Goal: Task Accomplishment & Management: Complete application form

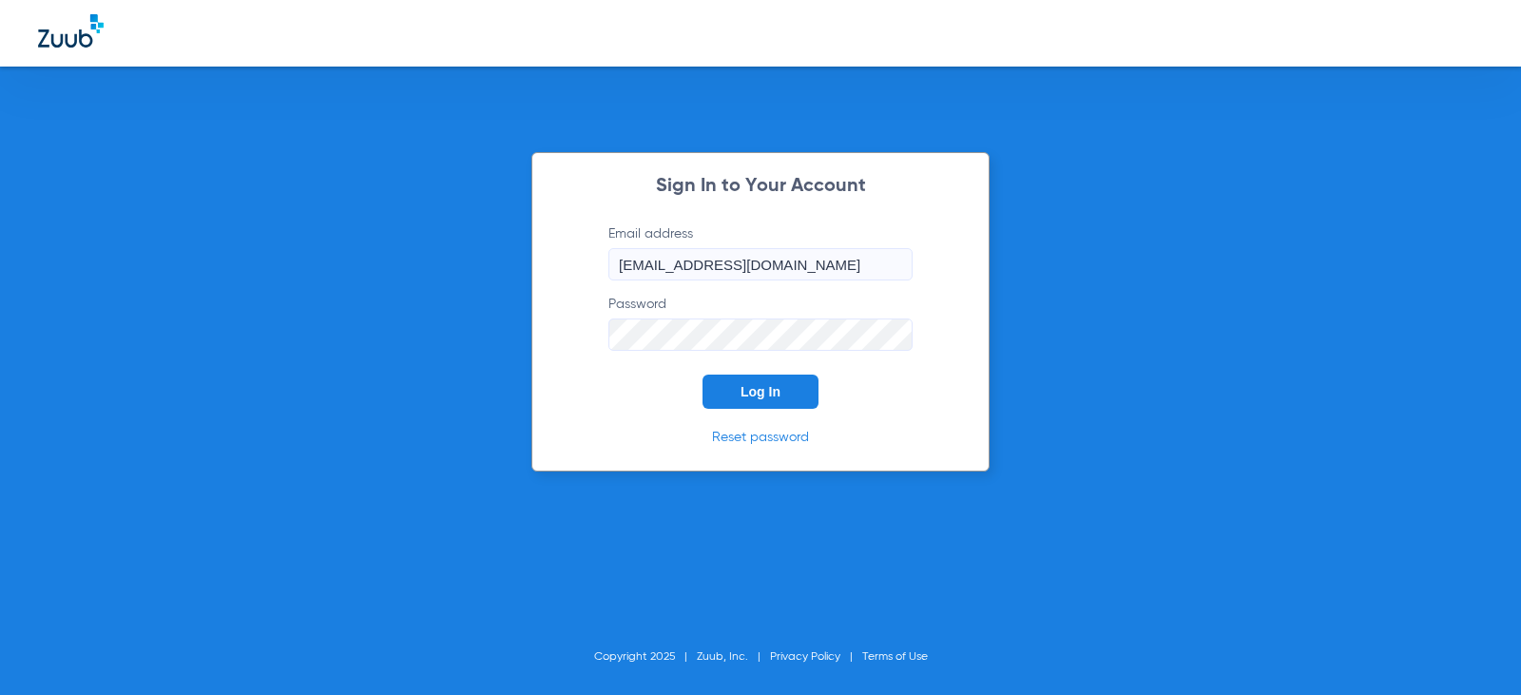
click at [782, 396] on button "Log In" at bounding box center [761, 392] width 116 height 34
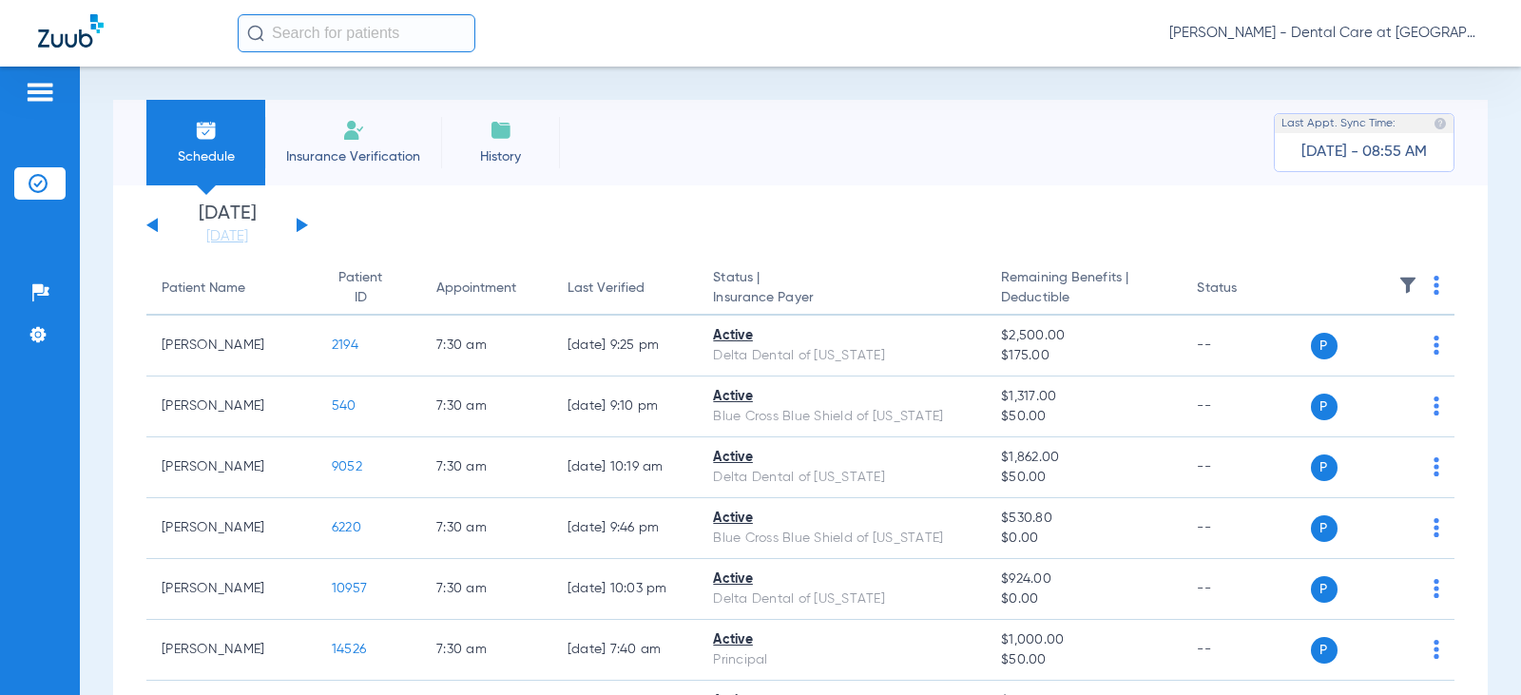
click at [371, 128] on li "Insurance Verification" at bounding box center [353, 143] width 176 height 86
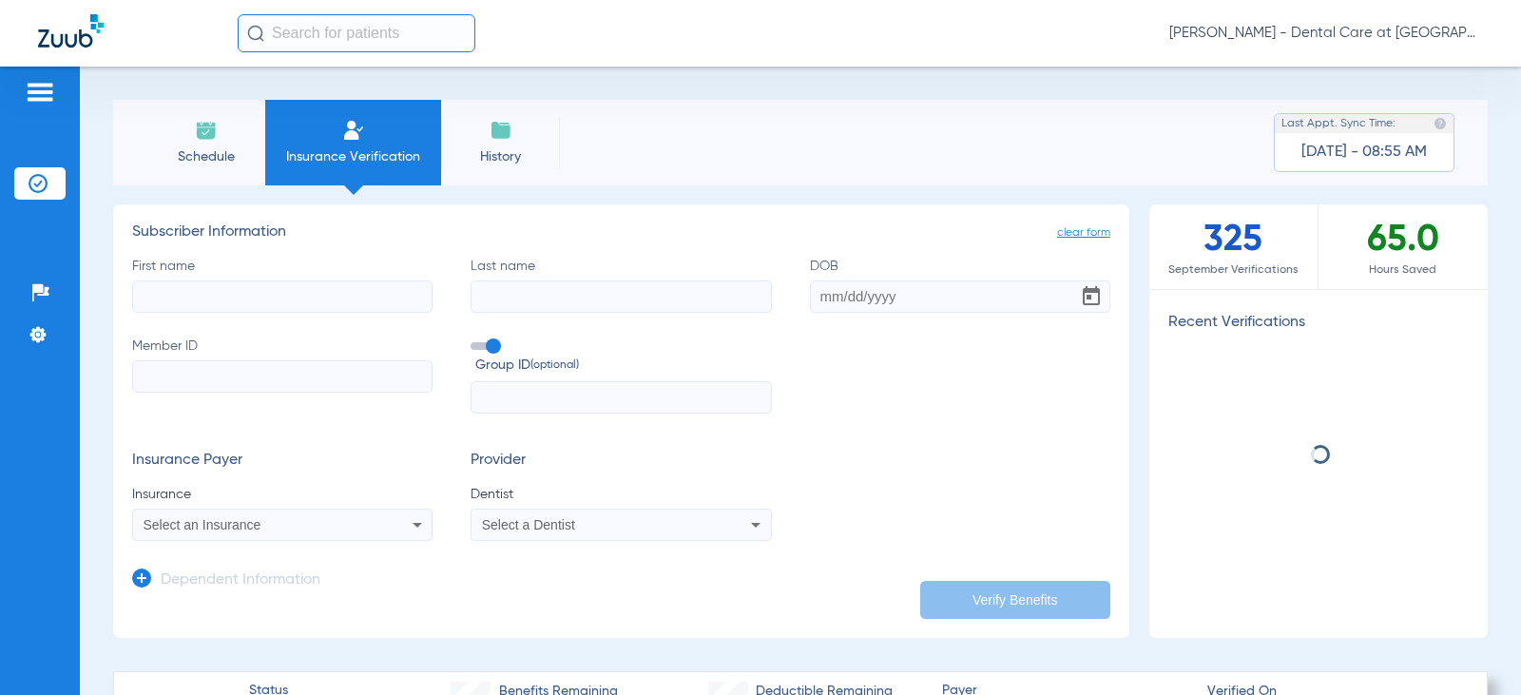
click at [520, 296] on input "Last name" at bounding box center [621, 296] width 300 height 32
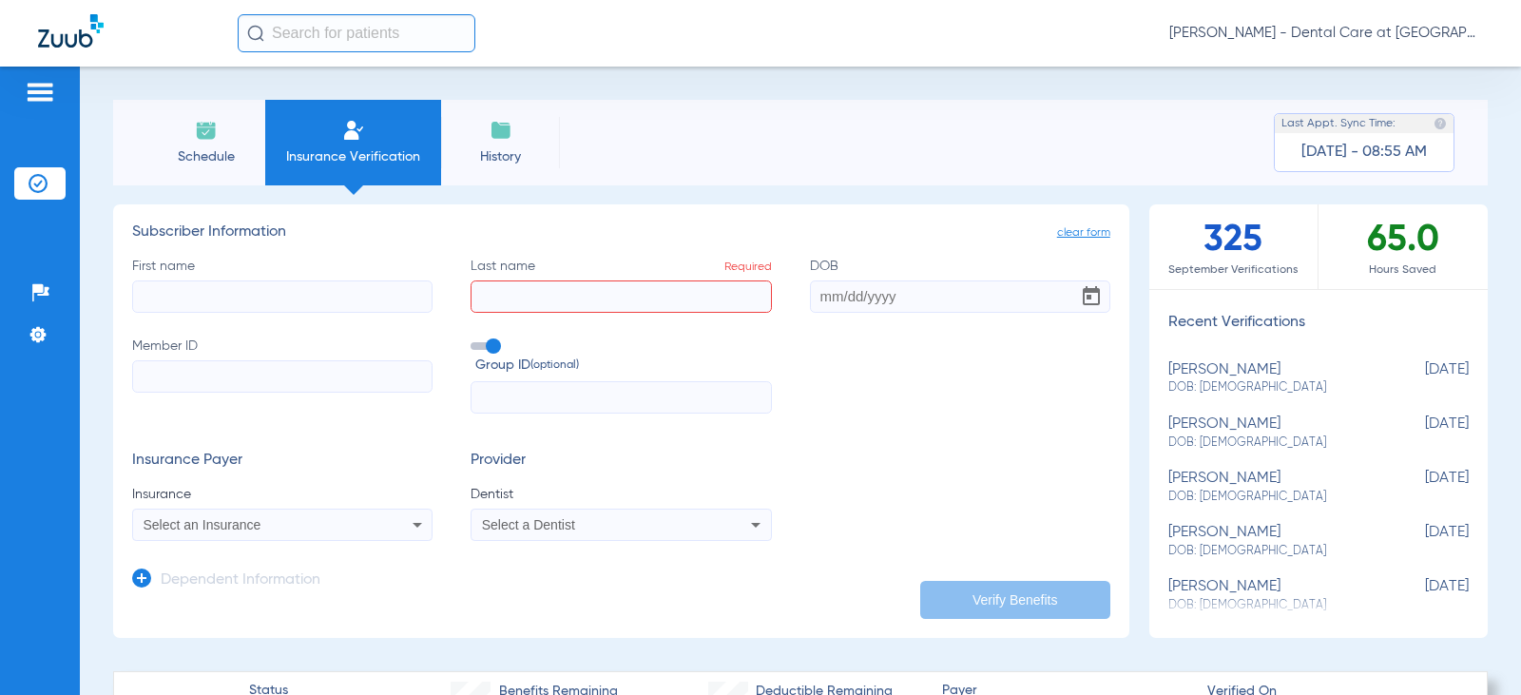
click at [376, 295] on input "First name" at bounding box center [282, 296] width 300 height 32
type input "[PERSON_NAME]"
click at [841, 297] on input "DOB" at bounding box center [960, 296] width 300 height 32
type input "[DATE]"
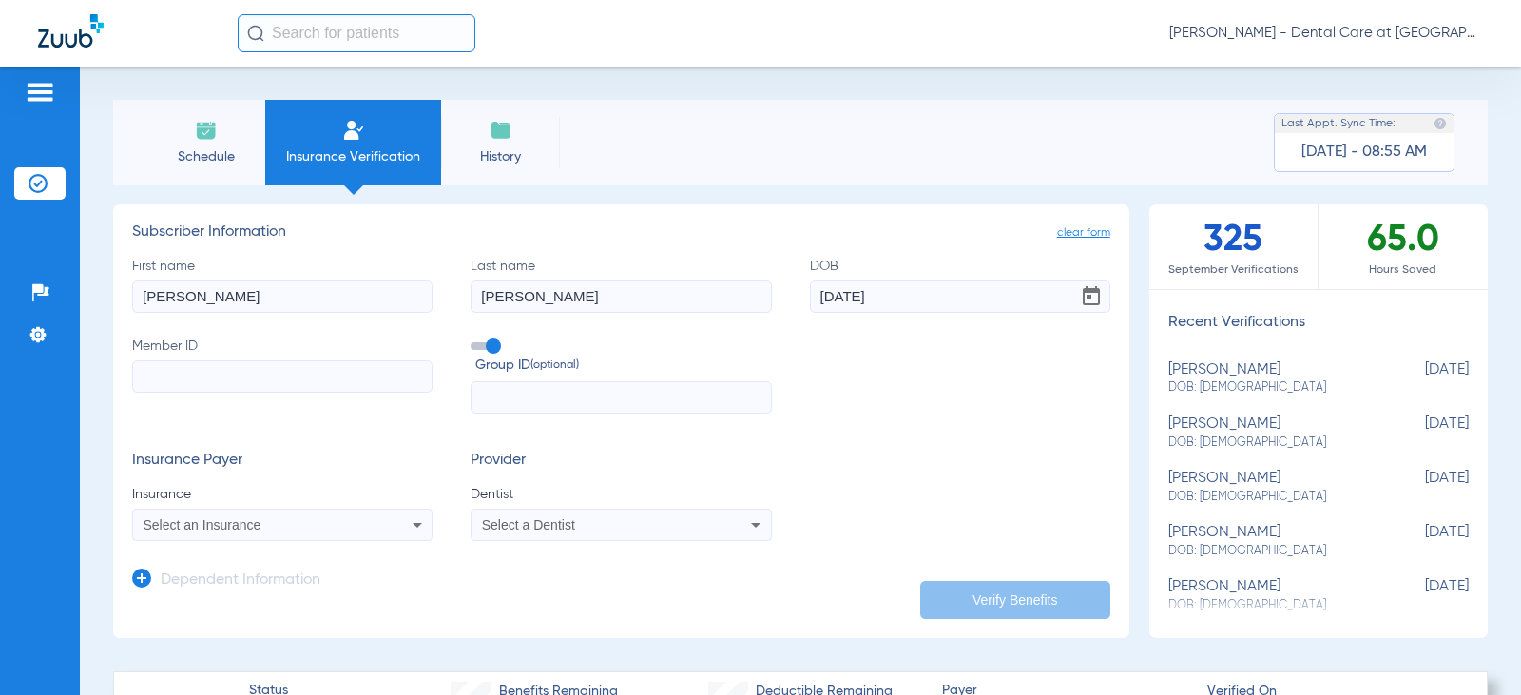
click at [269, 376] on input "Member ID" at bounding box center [282, 376] width 300 height 32
type input "gpj393w24275"
click at [513, 395] on input "text" at bounding box center [621, 397] width 300 height 32
click at [236, 539] on mat-select "Select an Insurance" at bounding box center [282, 525] width 300 height 32
click at [247, 527] on span "Select an Insurance" at bounding box center [203, 524] width 118 height 15
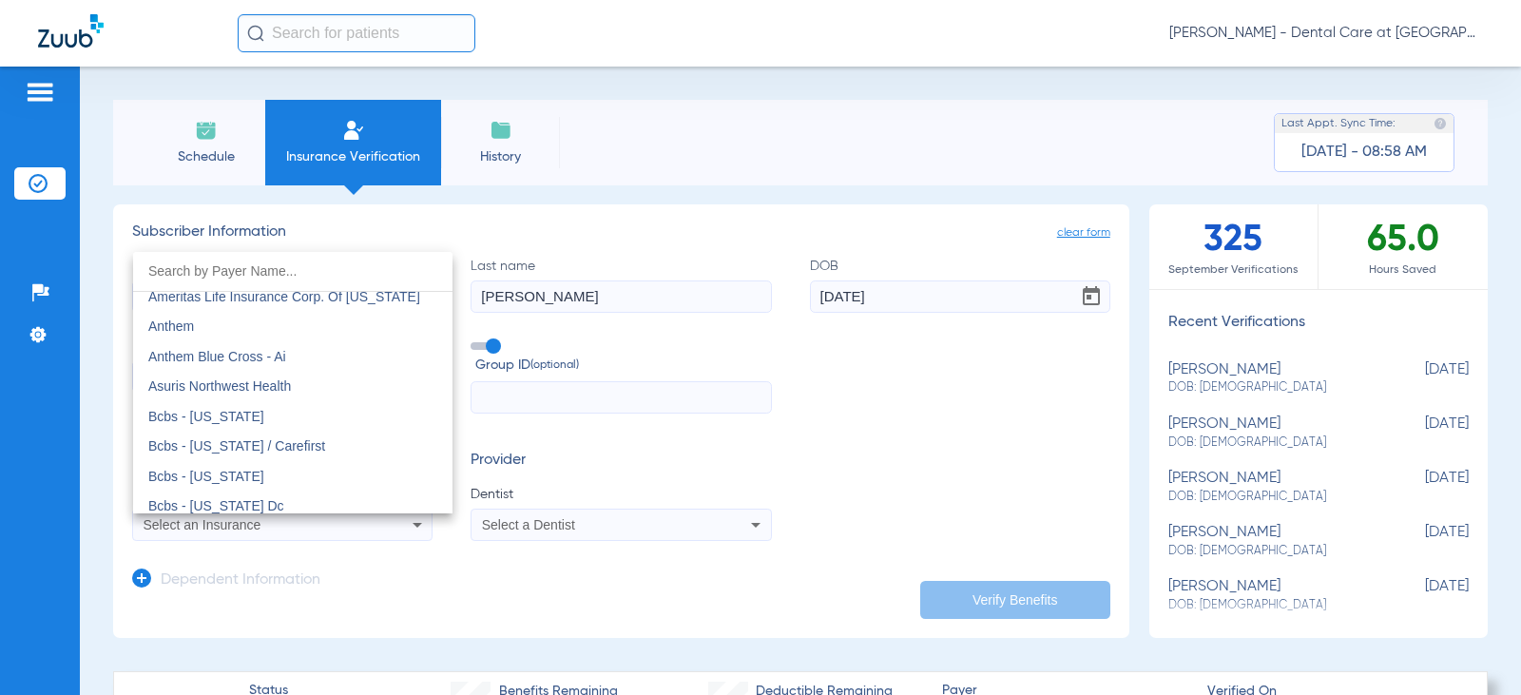
scroll to position [761, 0]
click at [247, 332] on mat-option "Anthem" at bounding box center [292, 325] width 319 height 30
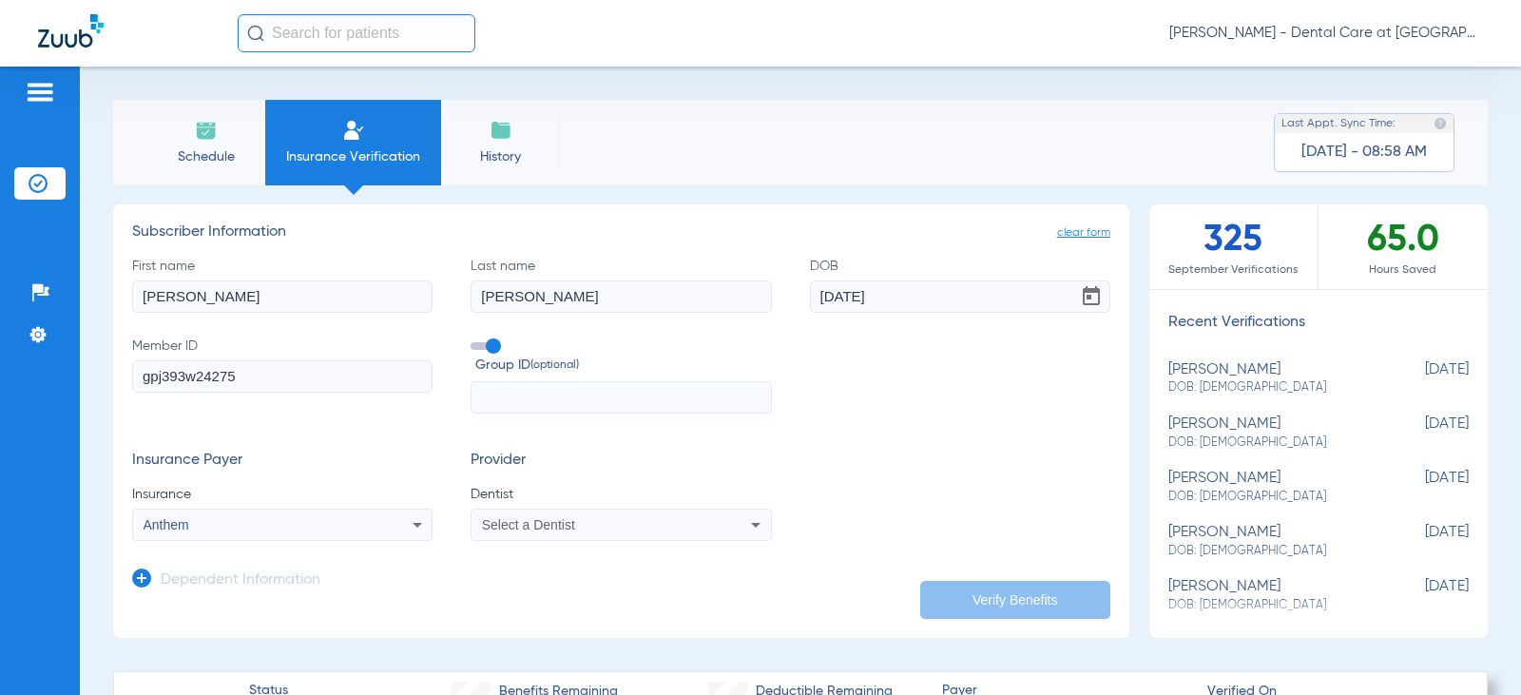
click at [621, 517] on div "Select a Dentist" at bounding box center [621, 524] width 299 height 23
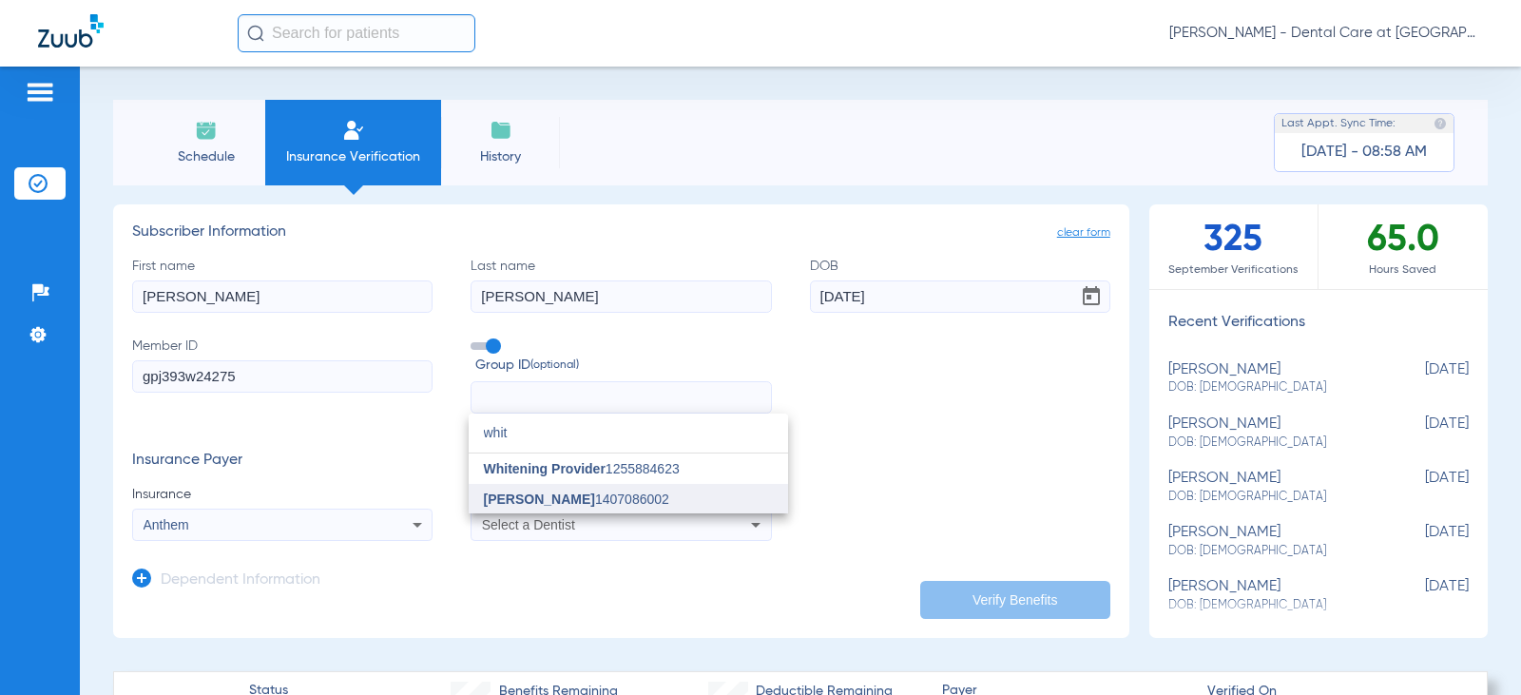
type input "whit"
click at [554, 495] on span "[PERSON_NAME]" at bounding box center [539, 499] width 111 height 15
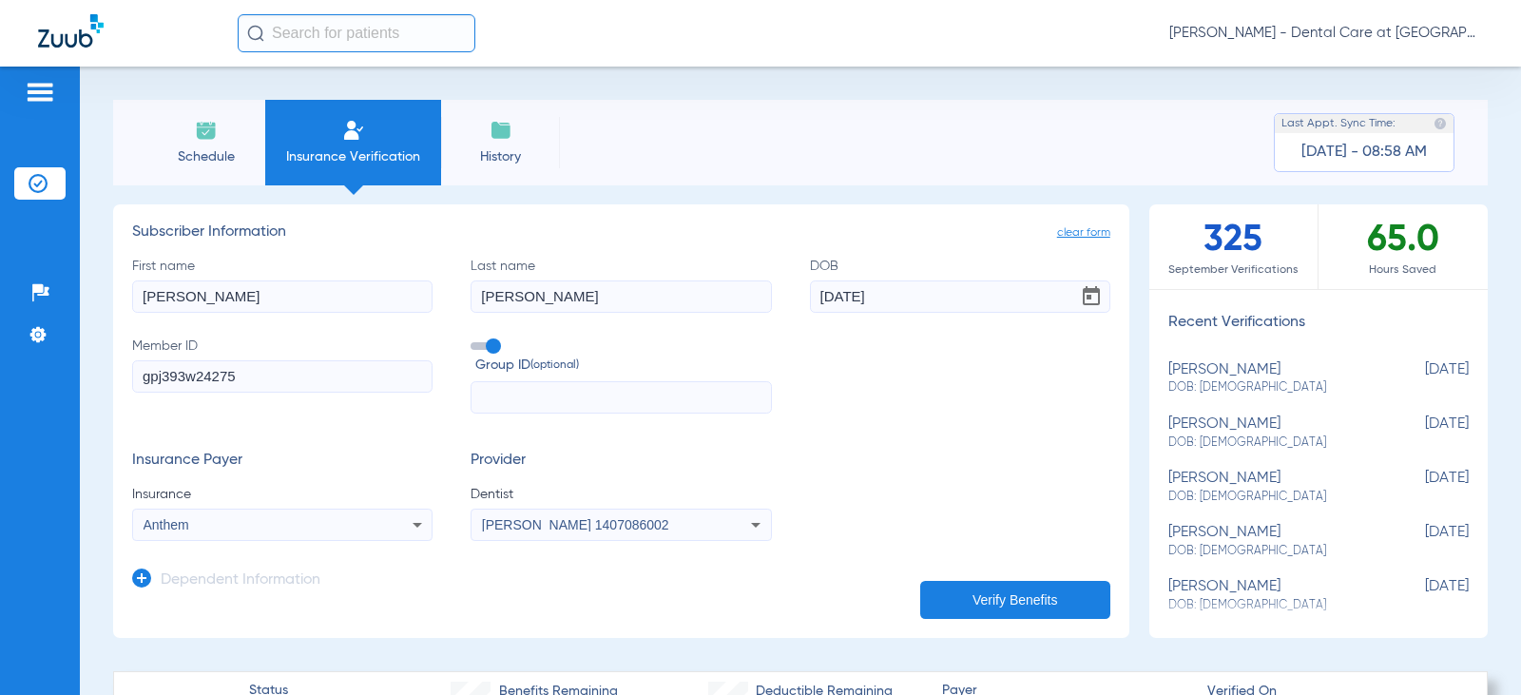
click at [985, 589] on button "Verify Benefits" at bounding box center [1015, 600] width 190 height 38
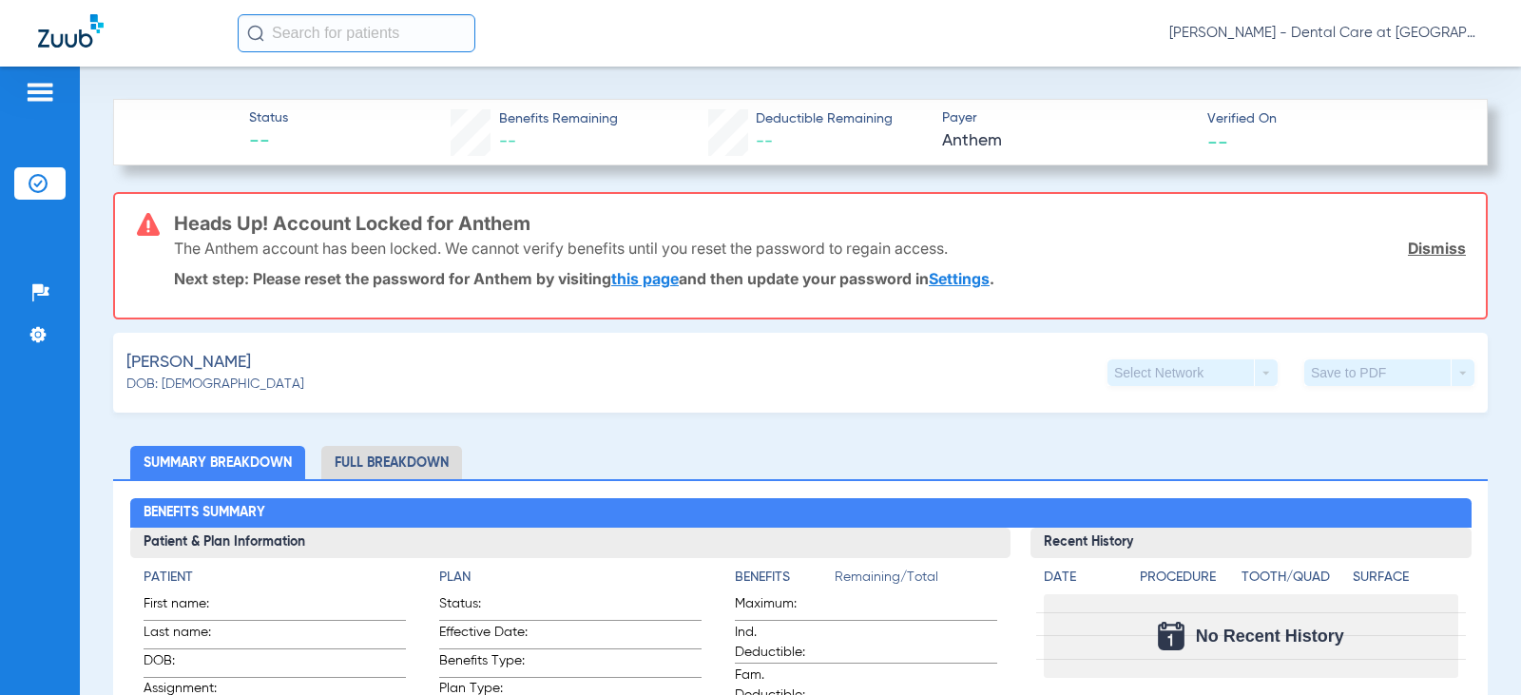
scroll to position [570, 0]
